Goal: Information Seeking & Learning: Find specific fact

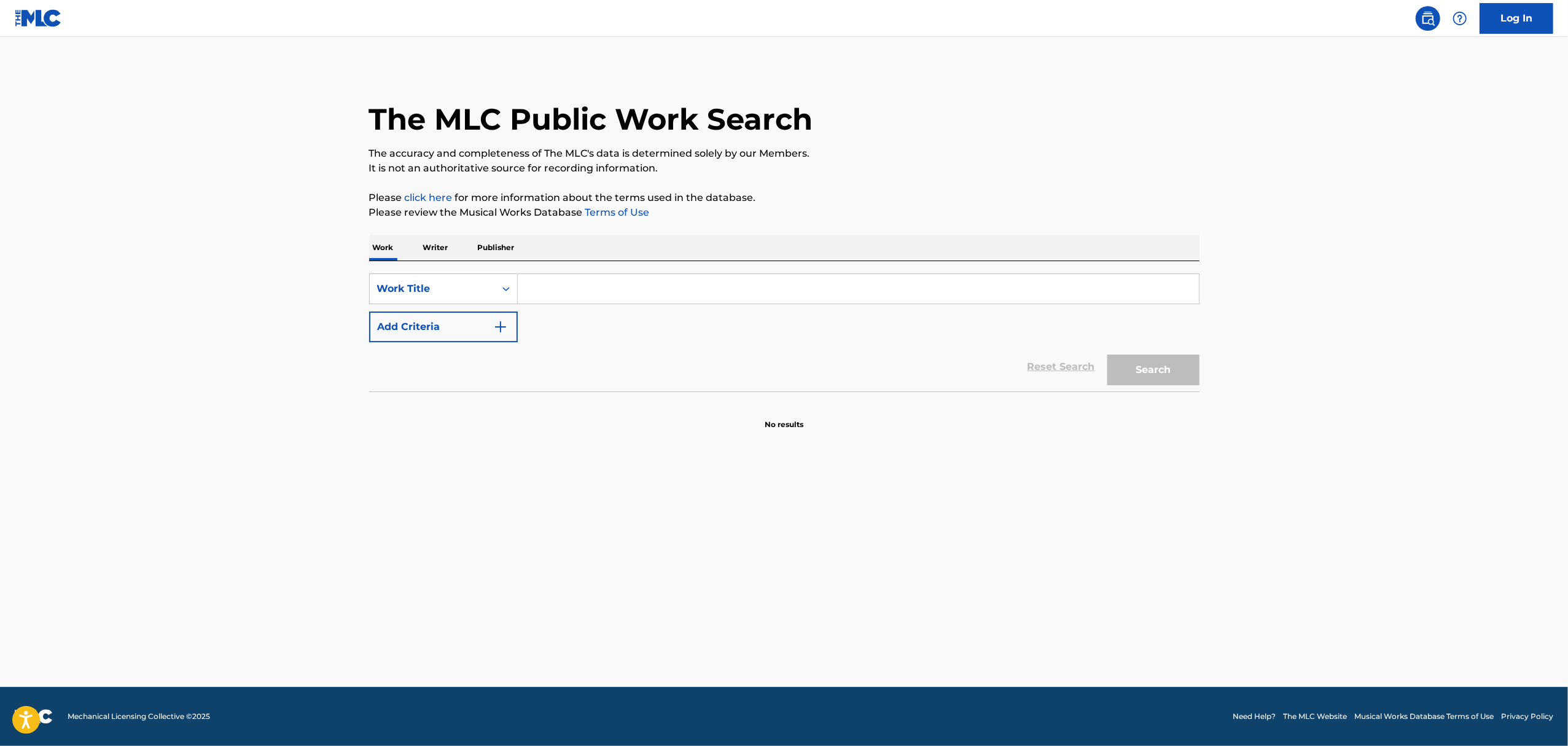
click at [535, 279] on input "Search Form" at bounding box center [858, 289] width 681 height 30
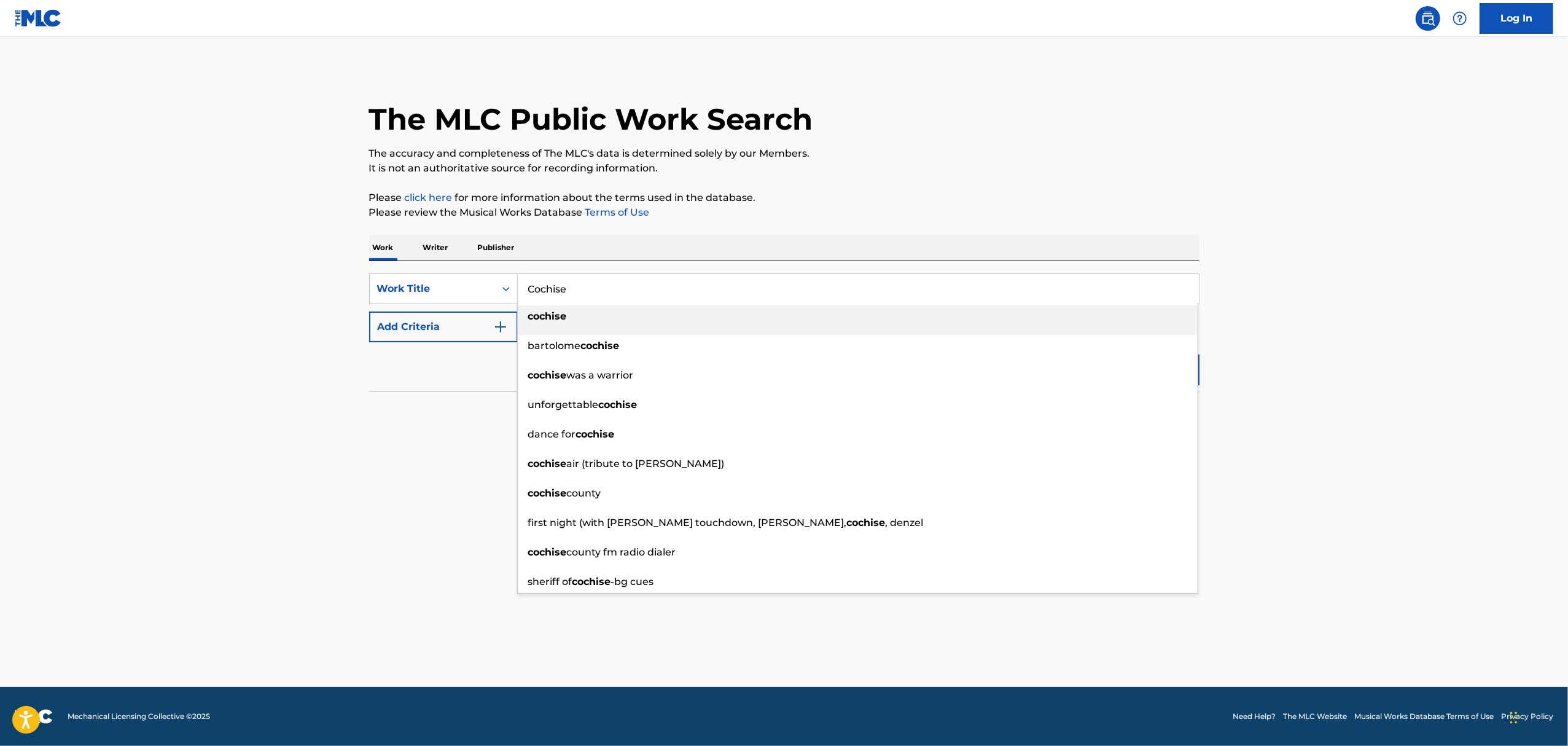
type input "Cochise"
click at [610, 322] on div "cochise" at bounding box center [857, 316] width 680 height 22
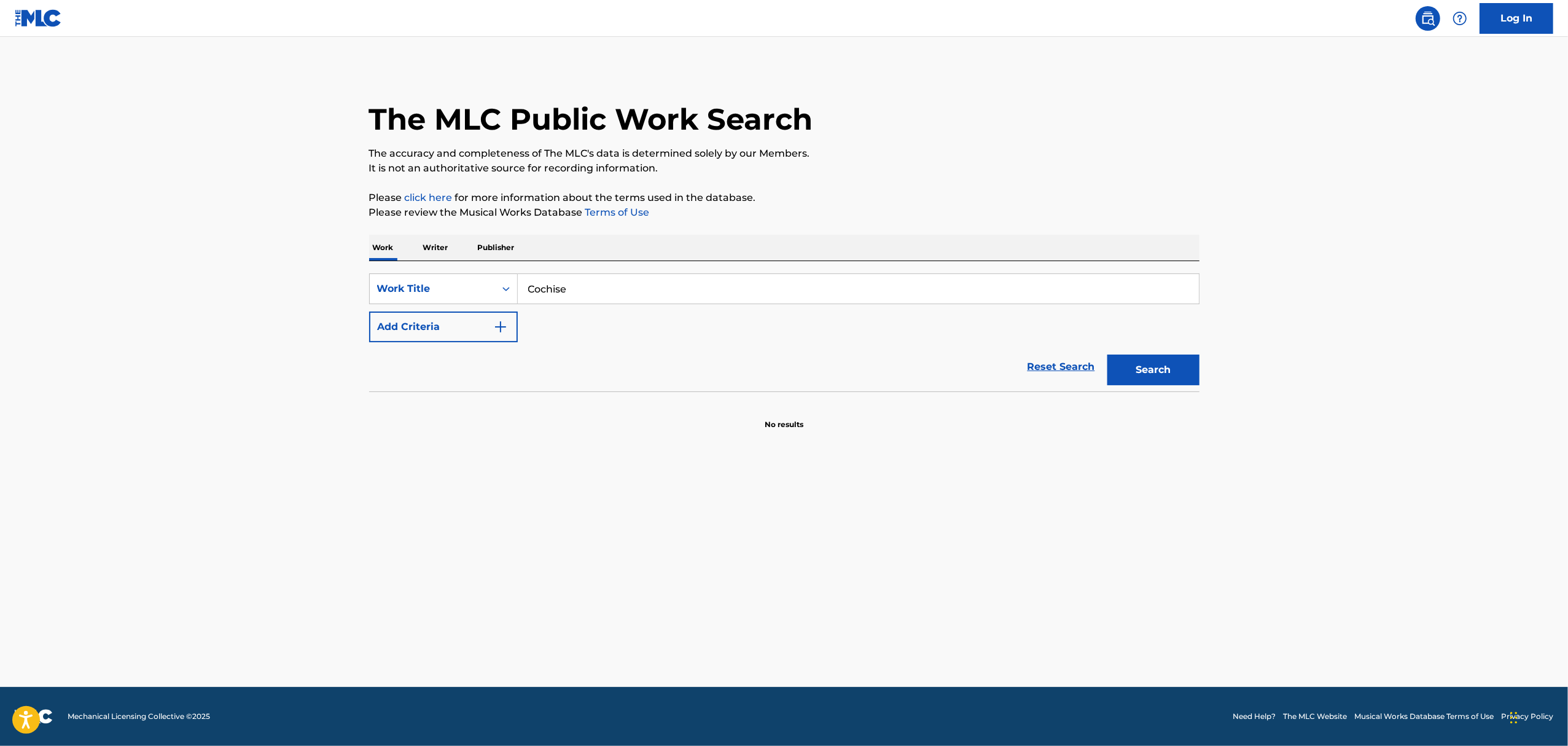
click at [470, 328] on button "Add Criteria" at bounding box center [443, 327] width 148 height 31
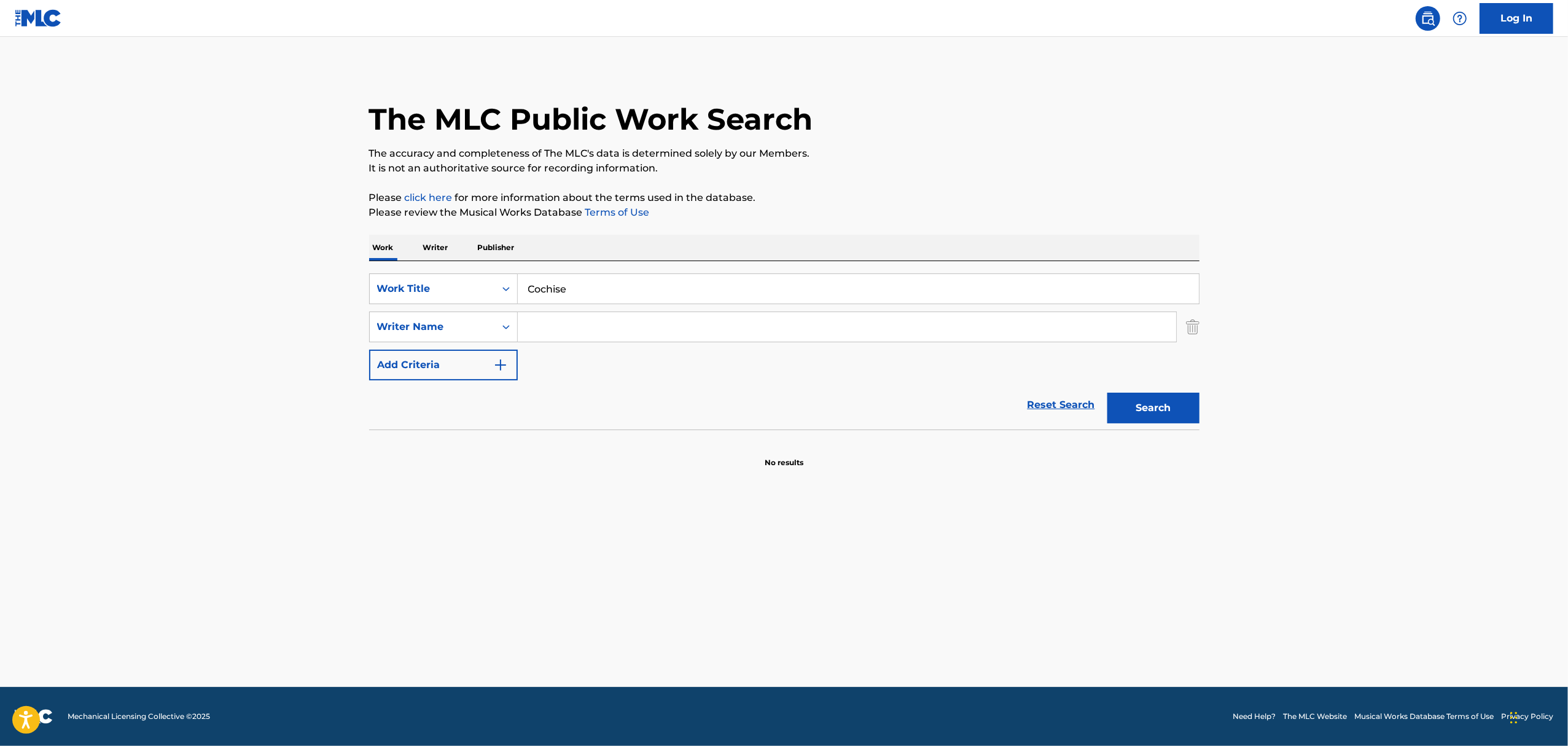
click at [568, 328] on input "Search Form" at bounding box center [847, 327] width 659 height 30
type input "Cornell"
click at [1107, 393] on button "Search" at bounding box center [1153, 408] width 92 height 31
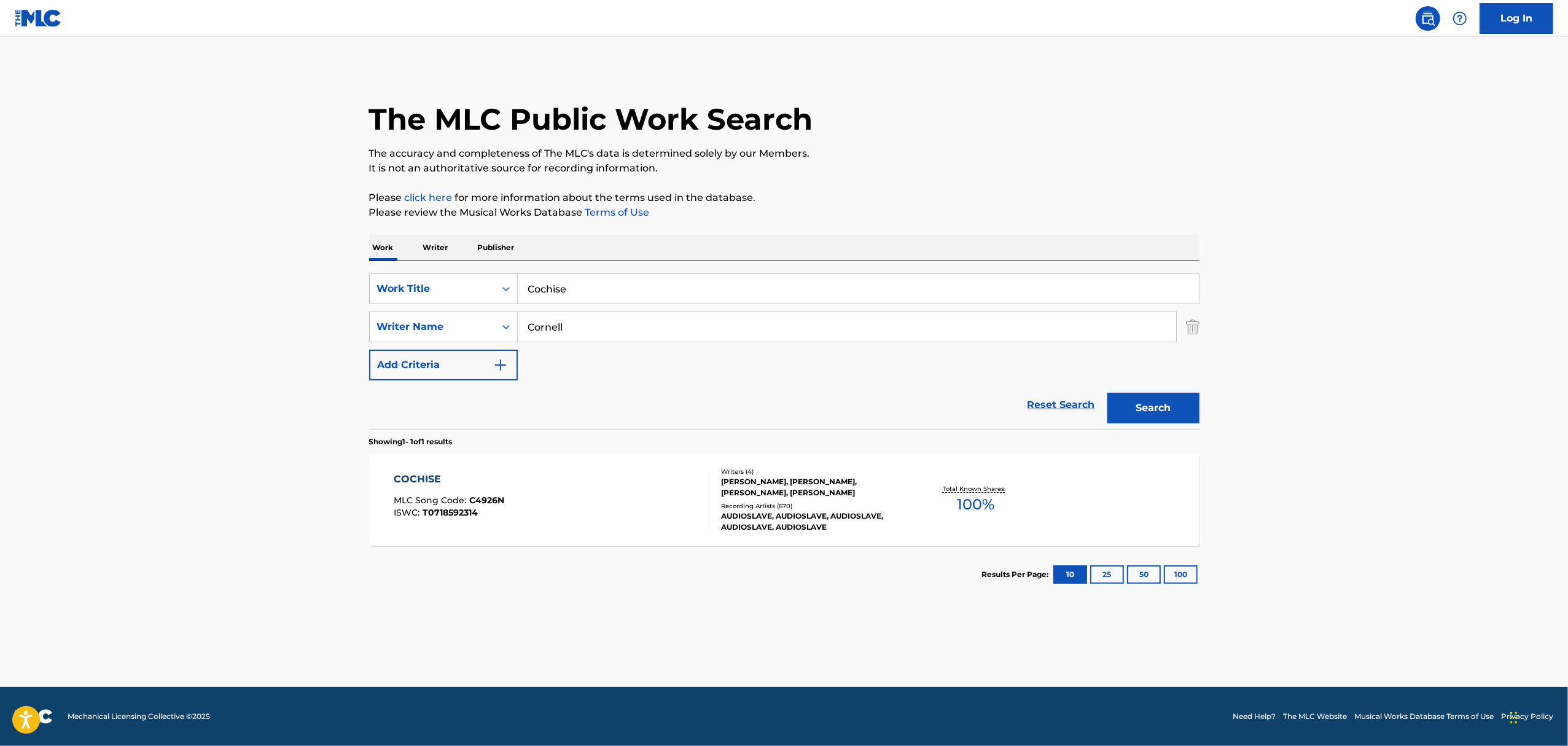
click at [597, 492] on div "COCHISE MLC Song Code : C4926N ISWC : T0718592314" at bounding box center [551, 500] width 315 height 55
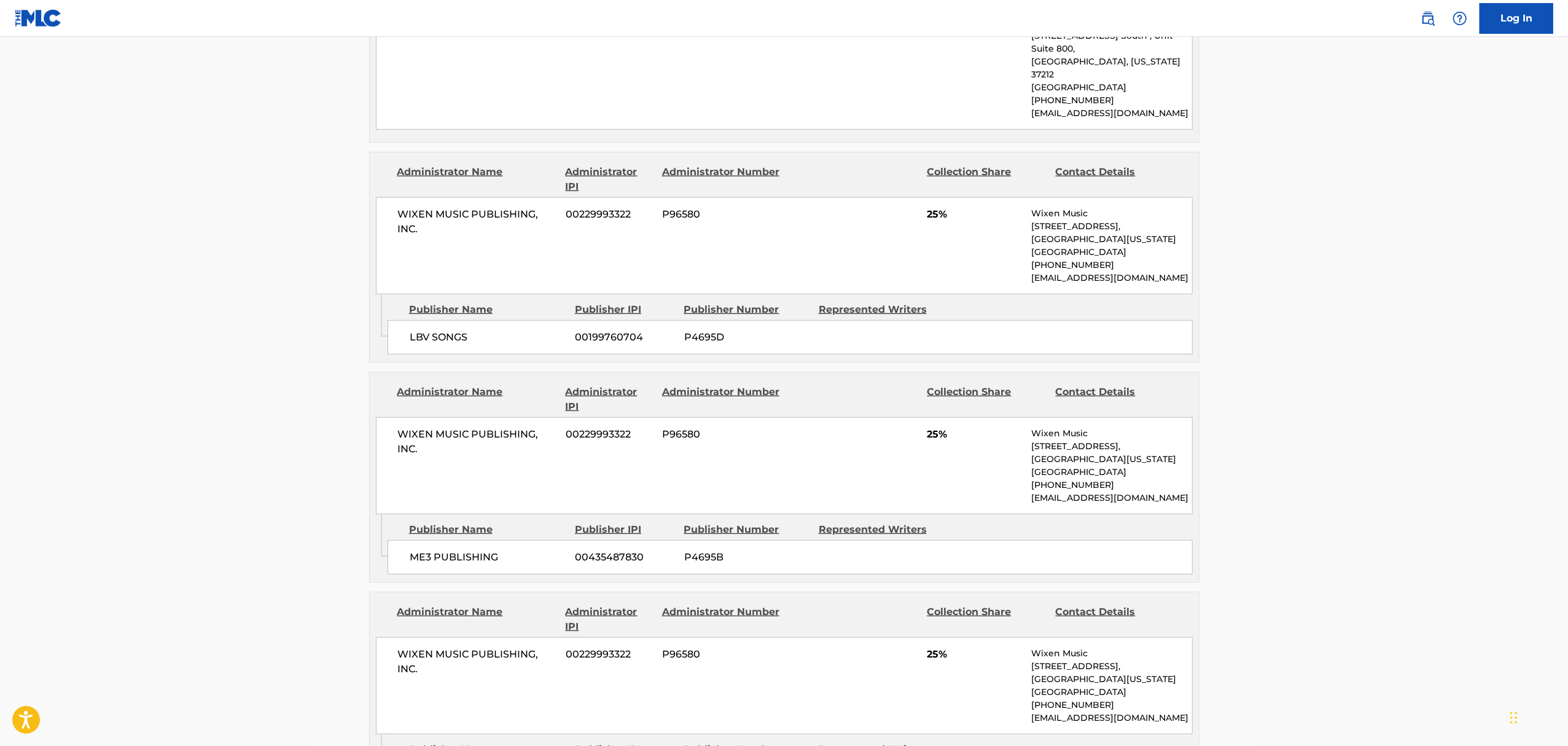
scroll to position [897, 0]
